Goal: Task Accomplishment & Management: Complete application form

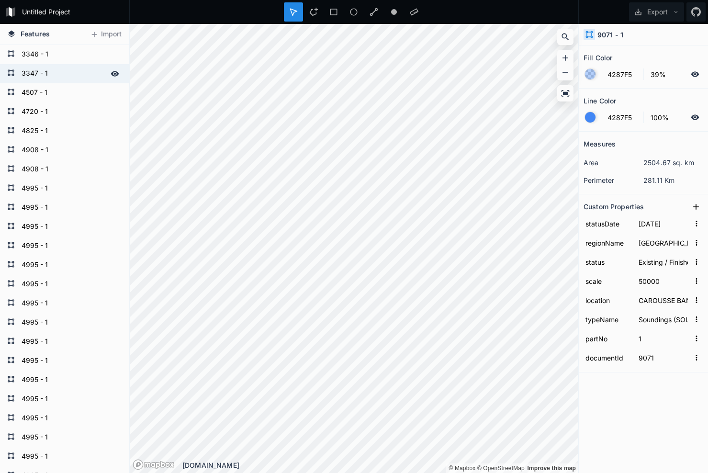
click at [46, 69] on form "3347 - 1" at bounding box center [64, 74] width 90 height 14
type input "[DATE]"
type input "250000"
type input "TAIL OF THE BANK TO [GEOGRAPHIC_DATA], [GEOGRAPHIC_DATA]"
type input "3347"
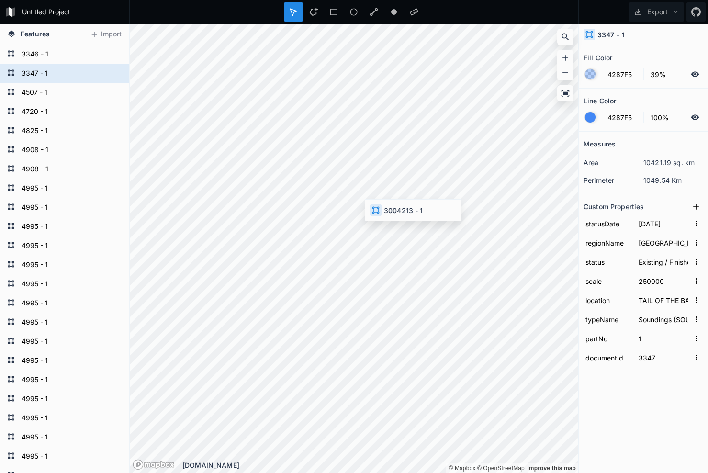
type input "[DATE]"
type input "150000"
type input "[PERSON_NAME] I. to Ferolle Pt., [GEOGRAPHIC_DATA]"
type input "3004213"
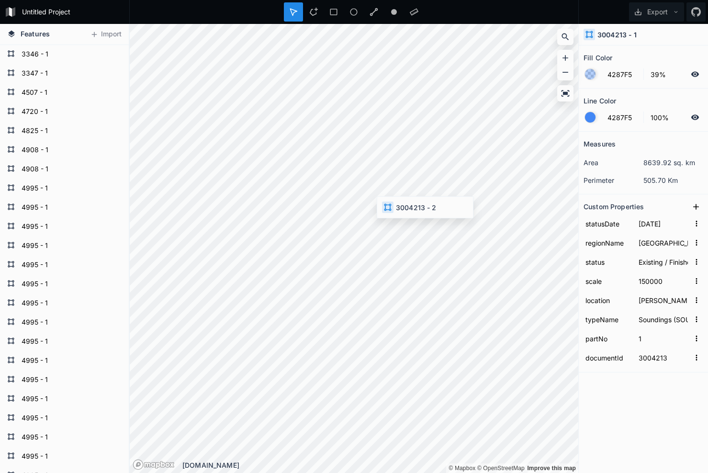
type input "[PERSON_NAME] I. to Ferolle Pt., NL, ATL portion"
type input "2"
type input "[PERSON_NAME] I. to Ferolle Pt., [GEOGRAPHIC_DATA]"
type input "1"
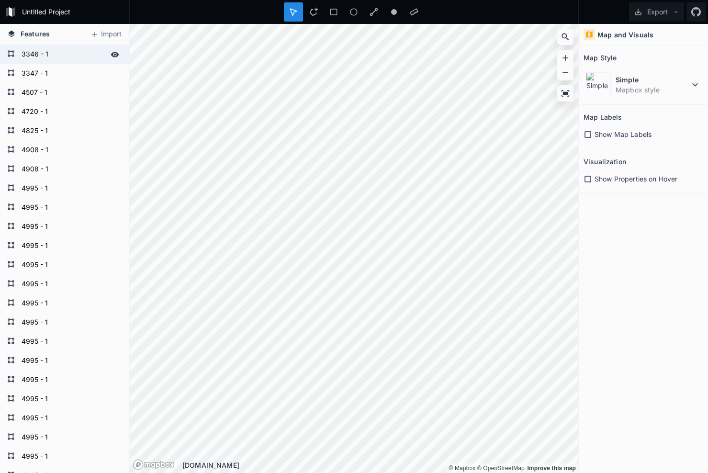
click at [30, 57] on form "3346 - 1" at bounding box center [64, 54] width 90 height 14
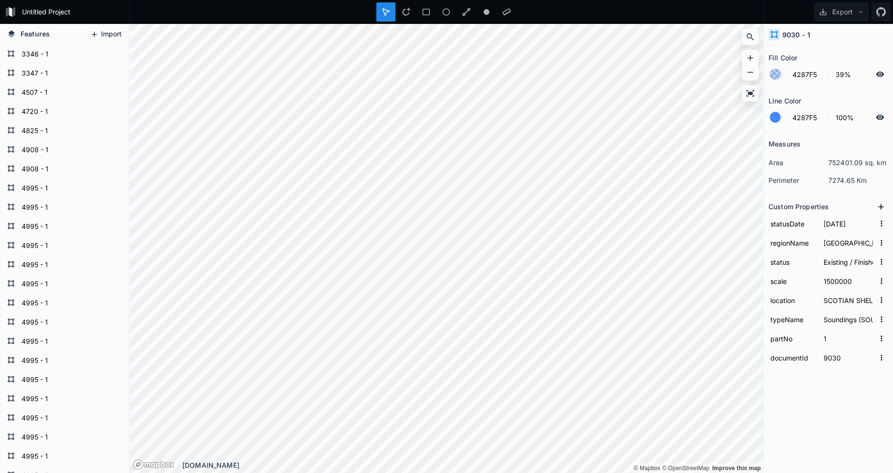
click at [108, 34] on button "Import" at bounding box center [105, 34] width 41 height 15
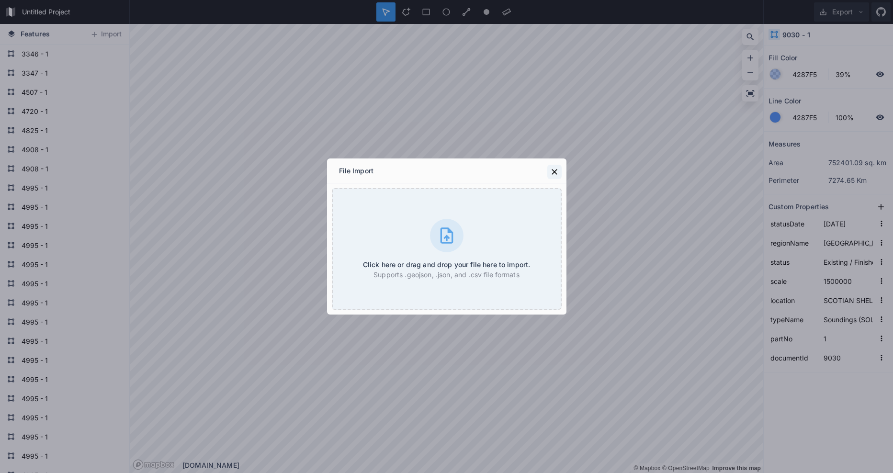
click at [551, 172] on icon at bounding box center [555, 172] width 10 height 10
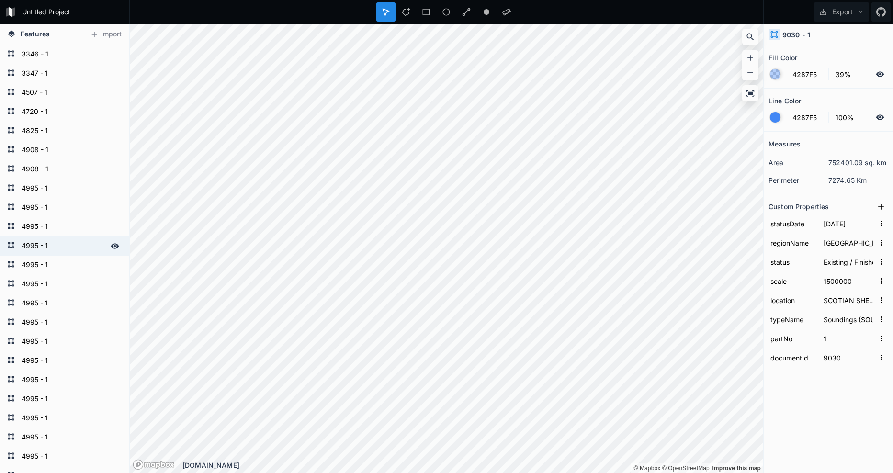
click at [48, 244] on form "4995 - 1" at bounding box center [64, 246] width 90 height 14
type input "1982-08-28"
type input "25000"
type input "INNER APPROACH TO DAVIS INLET, NL"
type input "4995"
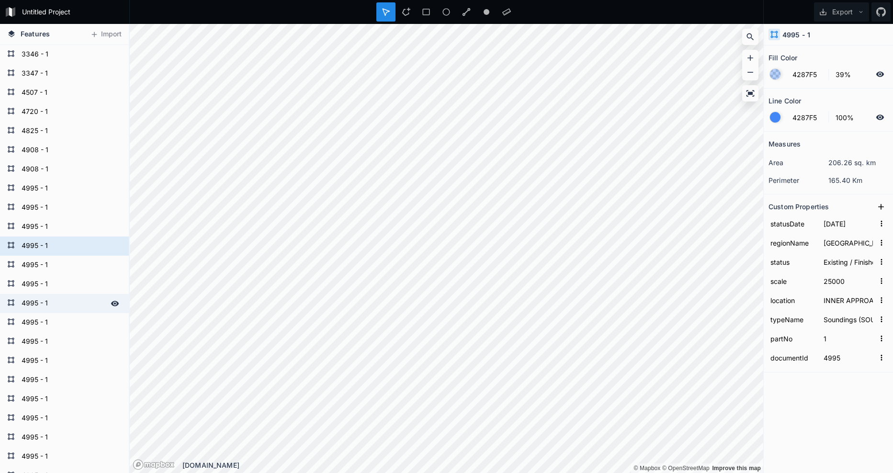
click at [37, 296] on form "4995 - 1" at bounding box center [64, 303] width 90 height 14
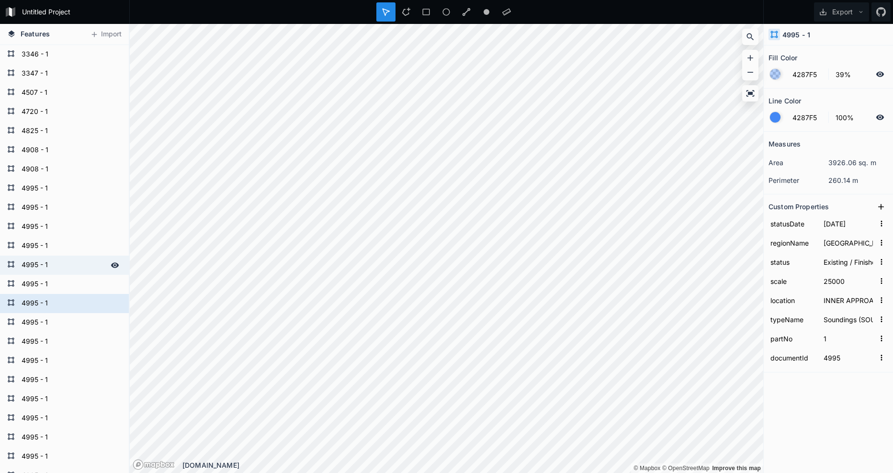
click at [38, 257] on div "4995 - 1" at bounding box center [64, 265] width 129 height 19
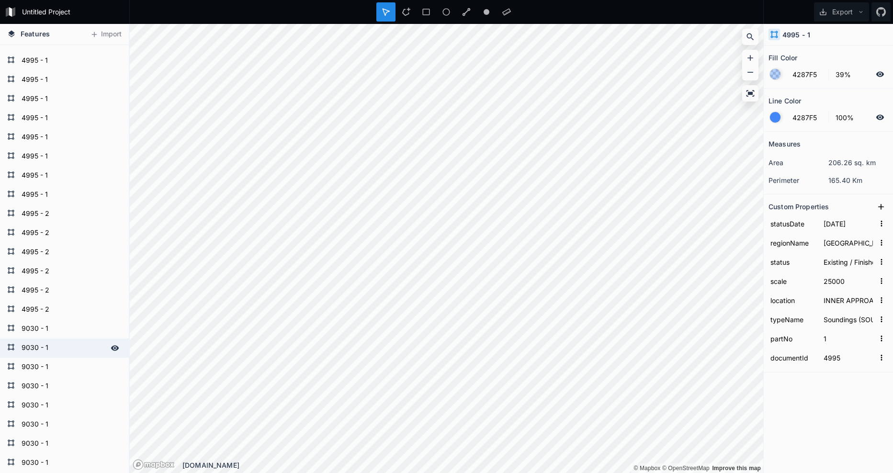
scroll to position [479, 0]
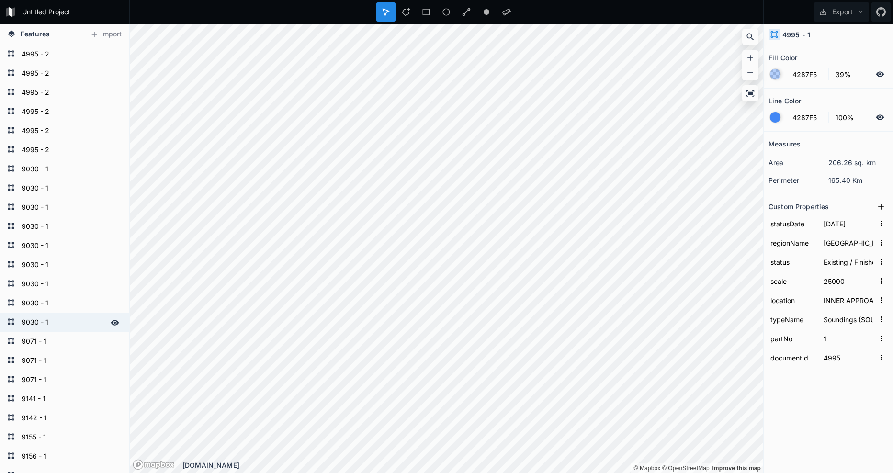
click at [51, 314] on div "9030 - 1" at bounding box center [64, 322] width 129 height 19
type input "1979-08-30"
type input "1500000"
type input "SCOTIAN SHELF GRAND BANK, NS - NL"
type input "9030"
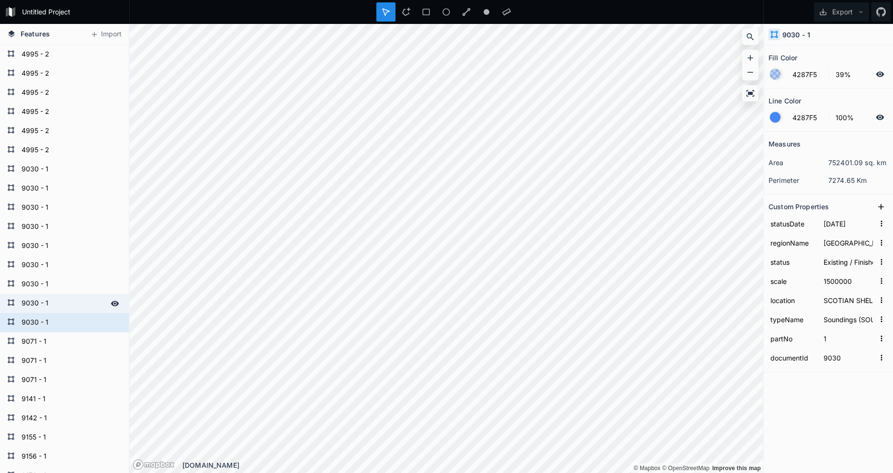
click at [52, 301] on form "9030 - 1" at bounding box center [64, 303] width 90 height 14
click at [49, 277] on form "9030 - 1" at bounding box center [64, 284] width 90 height 14
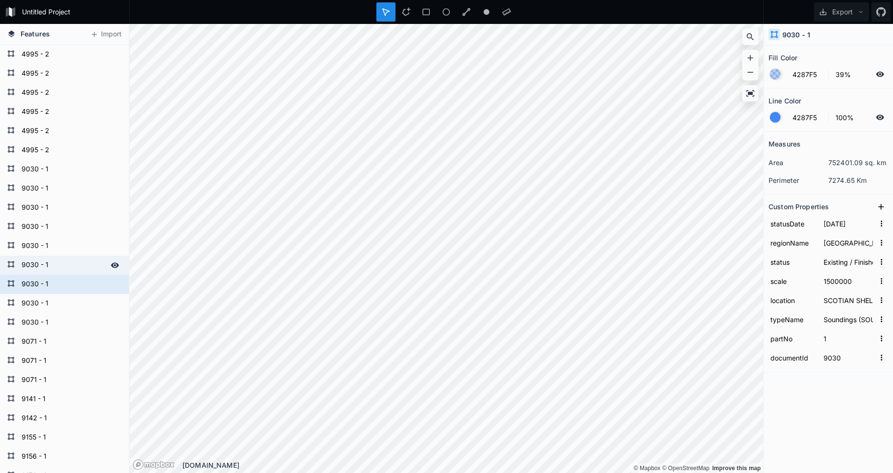
click at [42, 267] on form "9030 - 1" at bounding box center [64, 265] width 90 height 14
click at [41, 281] on form "9030 - 1" at bounding box center [64, 284] width 90 height 14
click at [38, 306] on form "9030 - 1" at bounding box center [64, 303] width 90 height 14
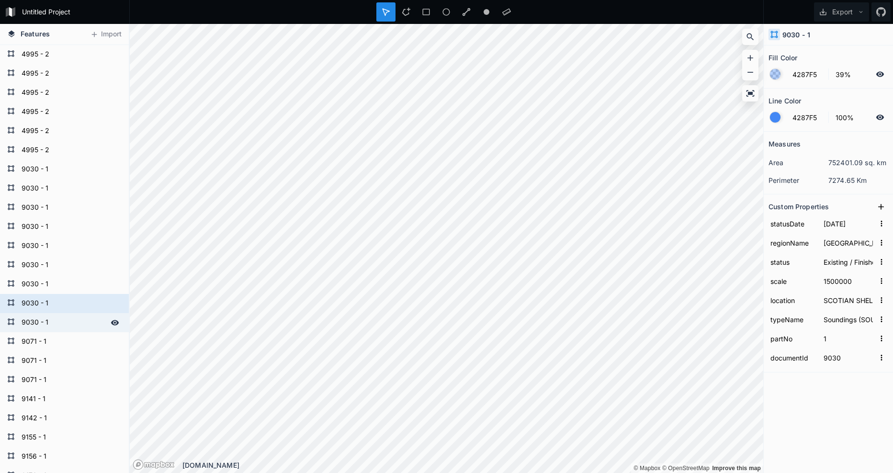
click at [37, 326] on form "9030 - 1" at bounding box center [64, 322] width 90 height 14
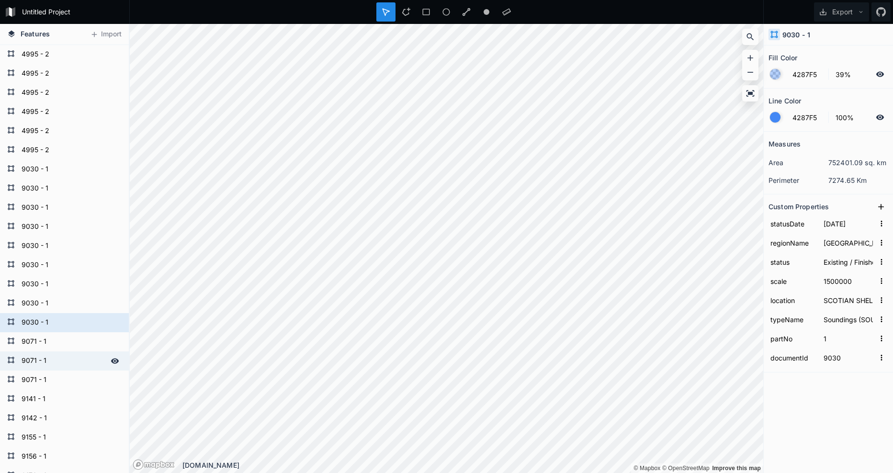
click at [34, 354] on form "9071 - 1" at bounding box center [64, 361] width 90 height 14
type input "1984-01-01"
type input "50000"
type input "CAROUSSE BANK, SCOTIAN SHELF, NS"
type input "9071"
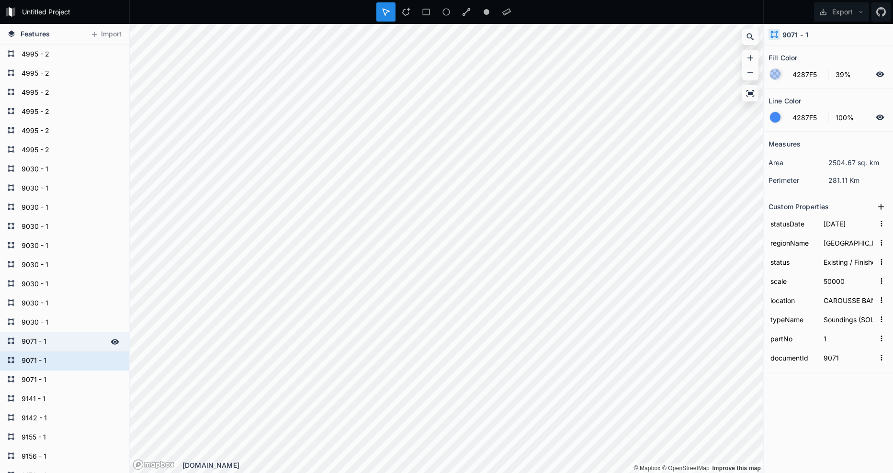
click at [34, 341] on form "9071 - 1" at bounding box center [64, 342] width 90 height 14
click at [37, 311] on form "9030 - 1" at bounding box center [64, 303] width 90 height 14
type input "1979-08-30"
type input "1500000"
type input "SCOTIAN SHELF GRAND BANK, NS - NL"
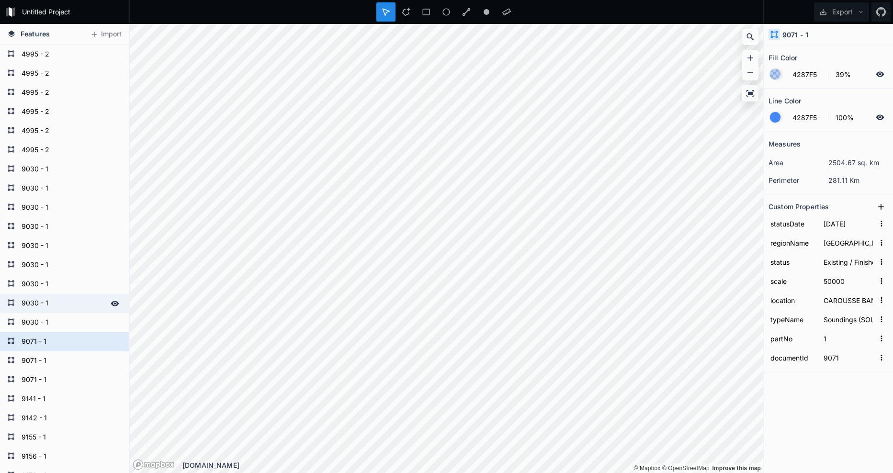
type input "9030"
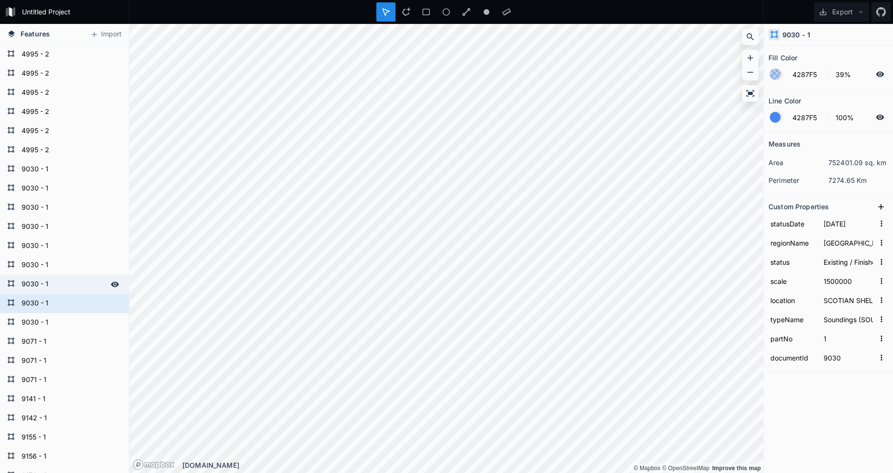
click at [41, 280] on form "9030 - 1" at bounding box center [64, 284] width 90 height 14
click at [41, 263] on form "9030 - 1" at bounding box center [64, 265] width 90 height 14
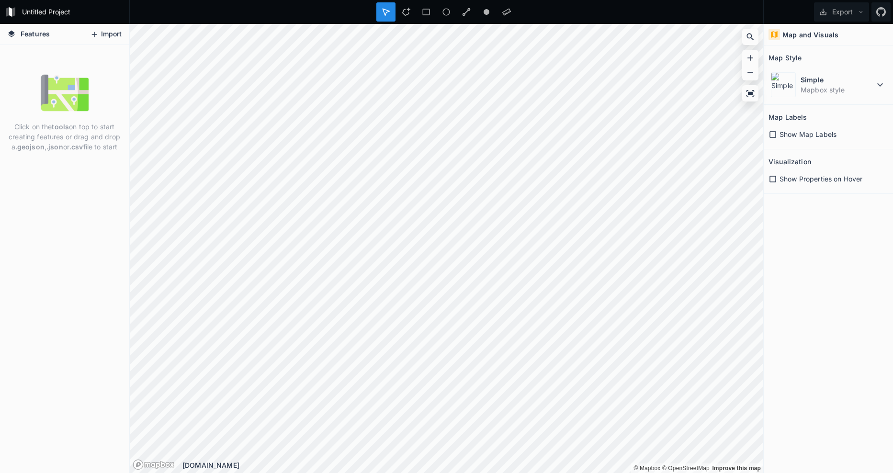
click at [116, 36] on button "Import" at bounding box center [105, 34] width 41 height 15
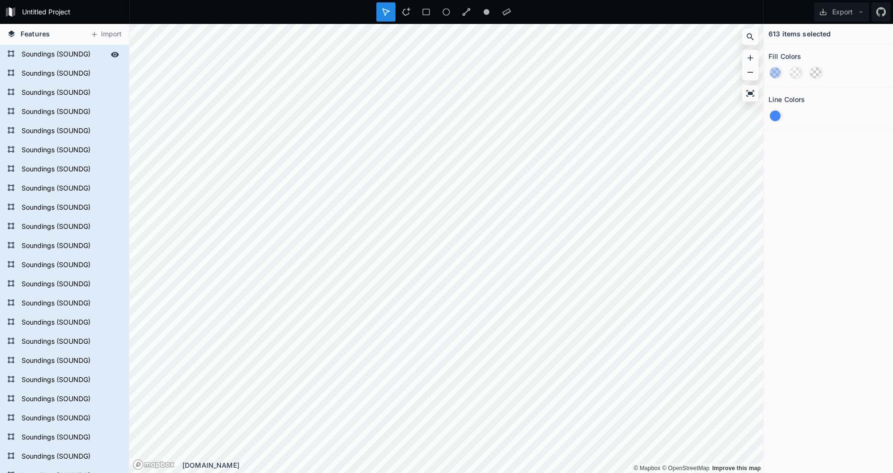
click at [41, 59] on form "Soundings (SOUNDG)" at bounding box center [64, 54] width 90 height 14
